Goal: Transaction & Acquisition: Purchase product/service

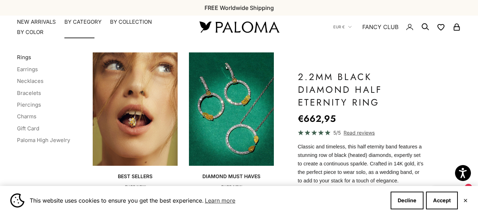
click at [22, 57] on link "Rings" at bounding box center [24, 57] width 14 height 7
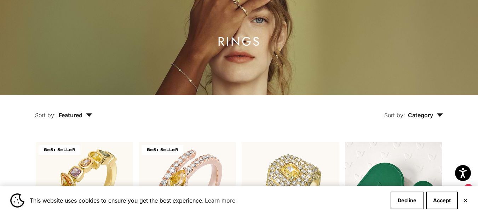
scroll to position [64, 0]
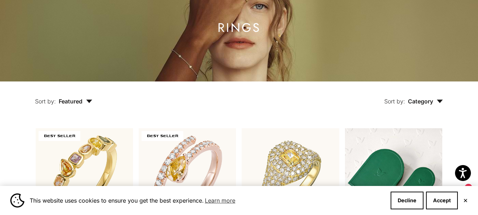
click at [466, 201] on button "✕" at bounding box center [466, 200] width 5 height 4
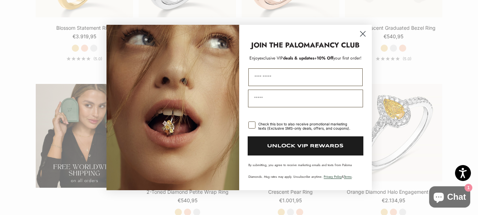
scroll to position [1128, 0]
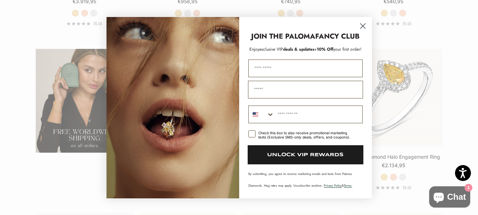
click at [362, 26] on circle "Close dialog" at bounding box center [363, 26] width 12 height 12
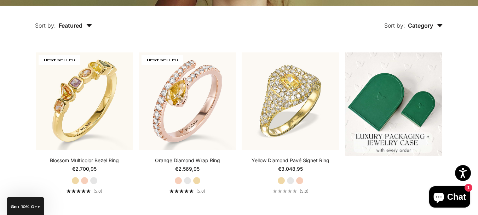
scroll to position [142, 0]
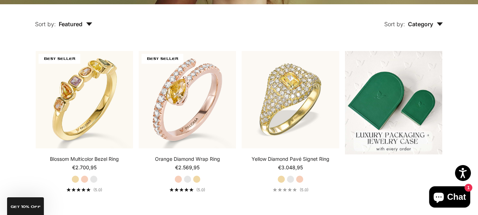
click at [80, 21] on span "Featured" at bounding box center [76, 24] width 34 height 7
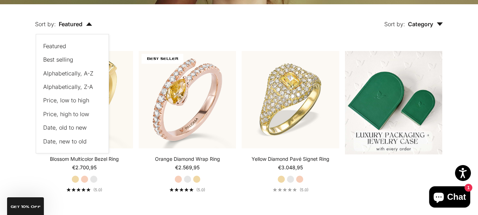
click at [68, 118] on button "Price, high to low" at bounding box center [68, 113] width 51 height 9
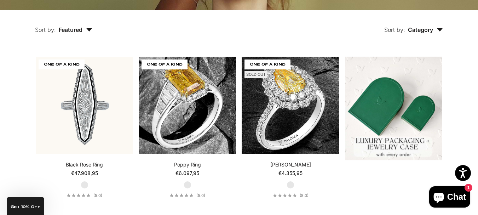
scroll to position [133, 0]
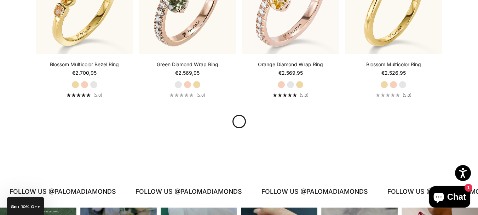
scroll to position [813, 0]
